Goal: Task Accomplishment & Management: Manage account settings

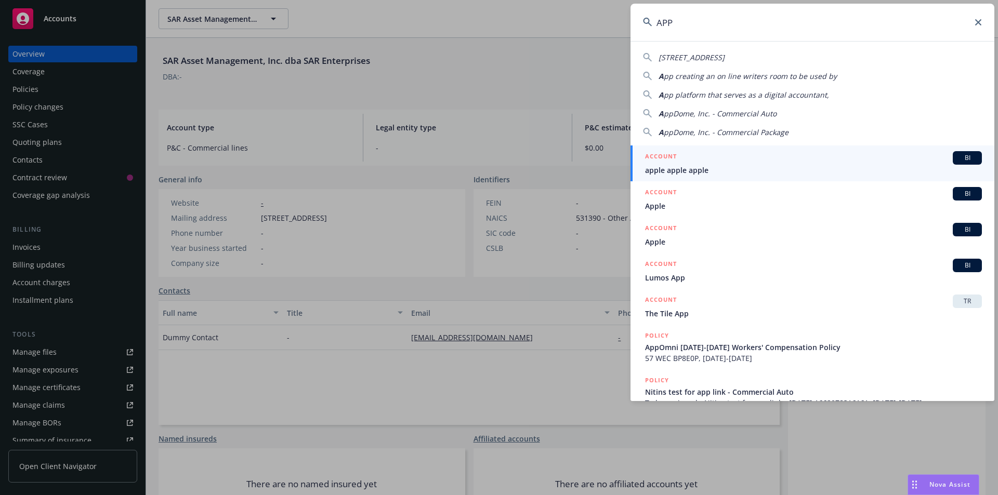
drag, startPoint x: 0, startPoint y: 0, endPoint x: 55, endPoint y: 22, distance: 59.4
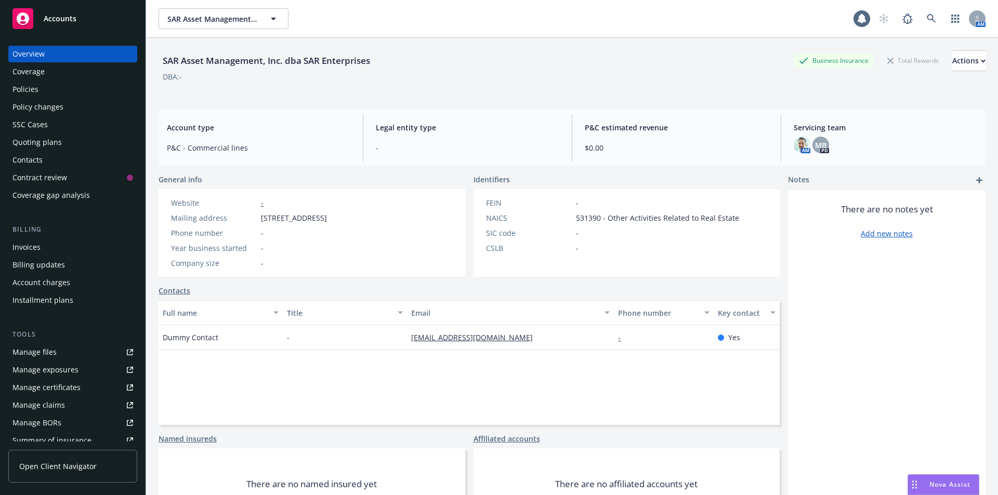
click at [63, 21] on span "Accounts" at bounding box center [60, 19] width 33 height 8
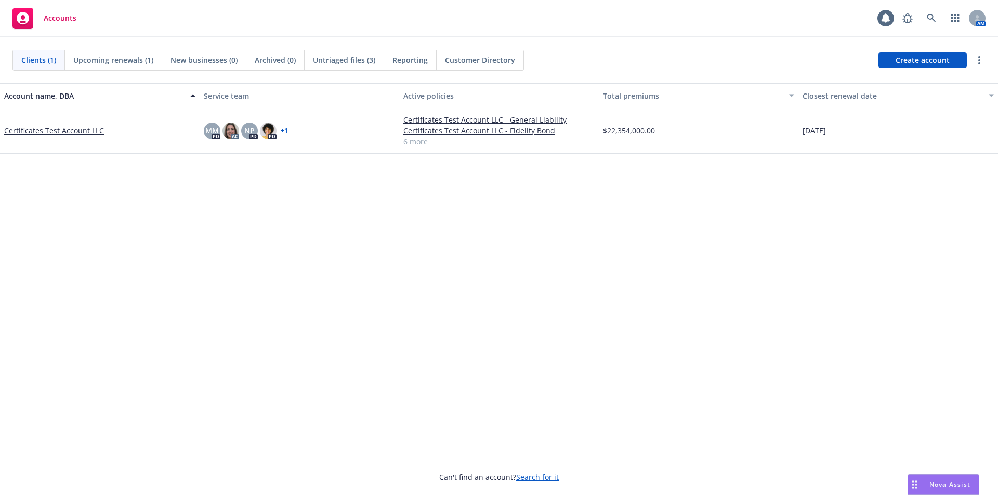
click at [87, 134] on link "Certificates Test Account LLC" at bounding box center [54, 130] width 100 height 11
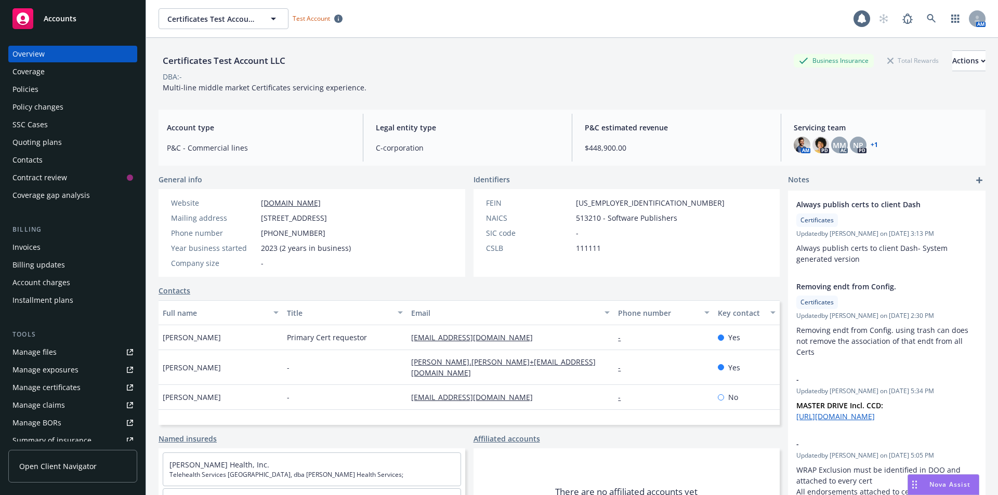
click at [100, 467] on link "Open Client Navigator" at bounding box center [72, 466] width 129 height 33
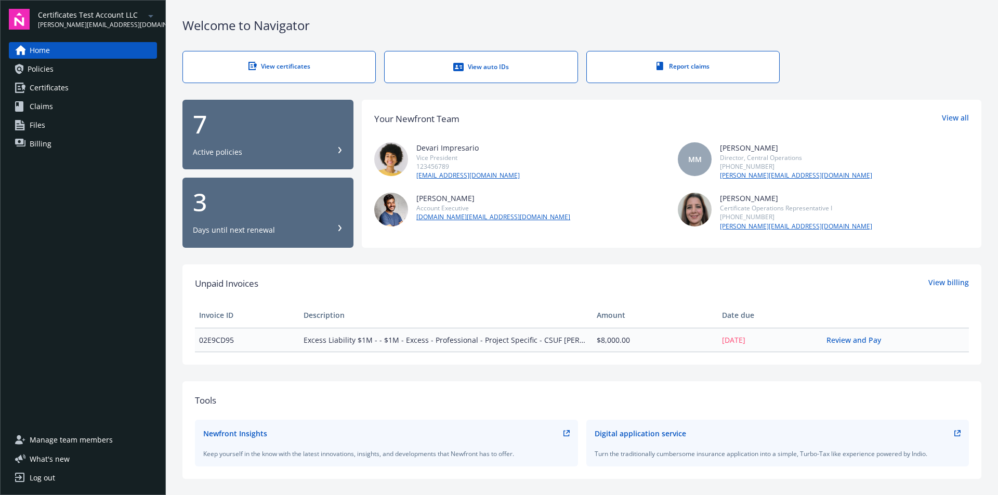
click at [76, 89] on link "Certificates" at bounding box center [83, 87] width 148 height 17
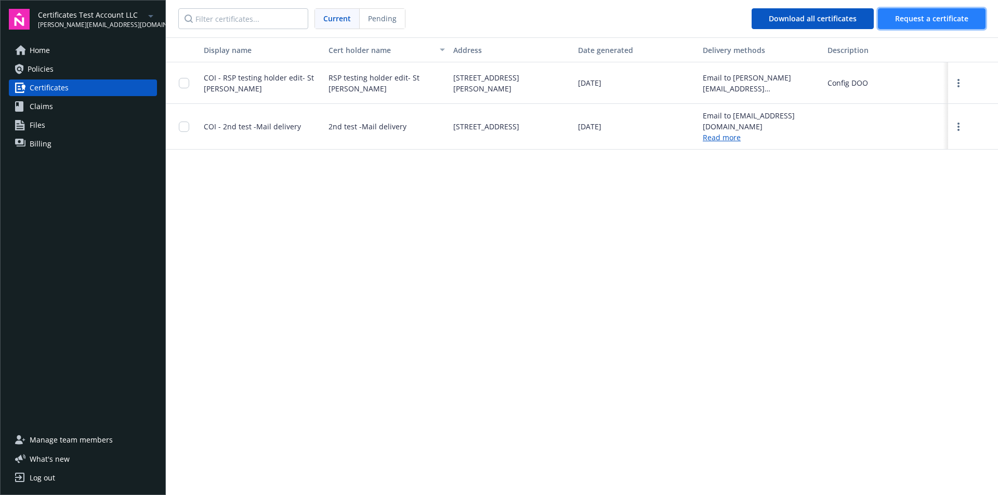
click at [939, 12] on button "Request a certificate" at bounding box center [932, 18] width 108 height 21
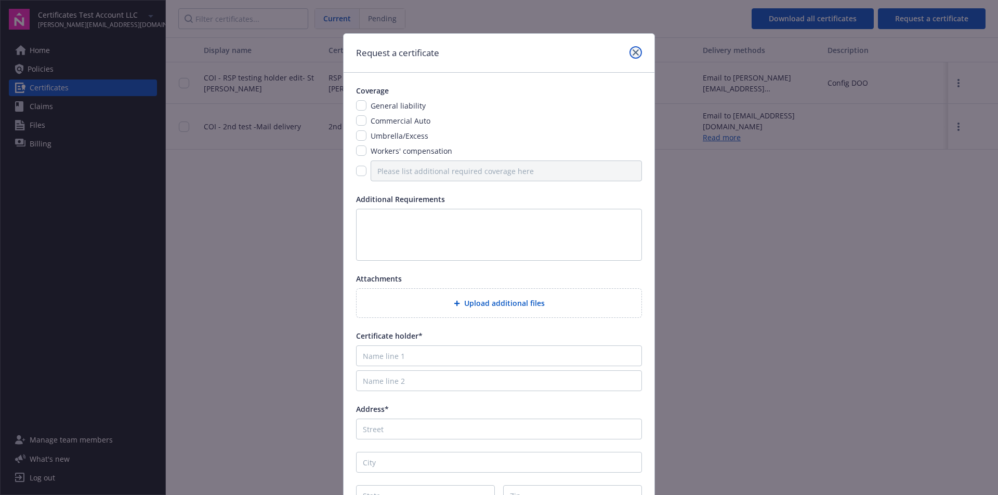
click at [632, 52] on icon "close" at bounding box center [635, 52] width 6 height 6
